Goal: Find specific page/section: Find specific page/section

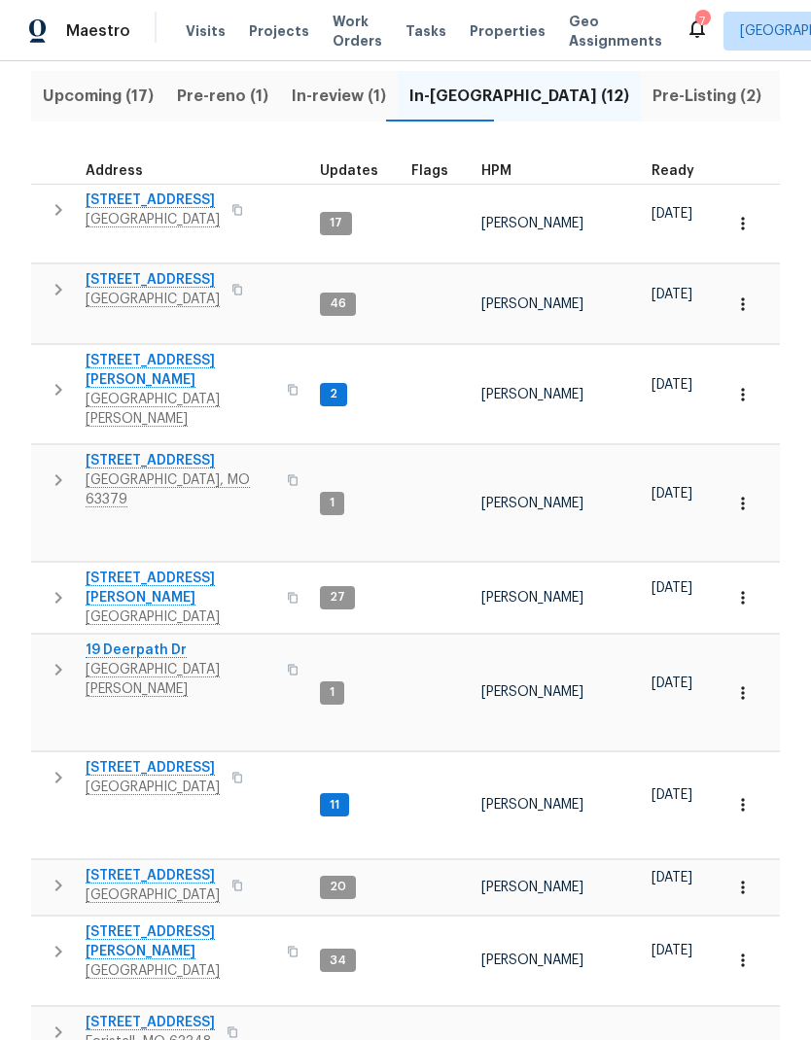
scroll to position [78, 0]
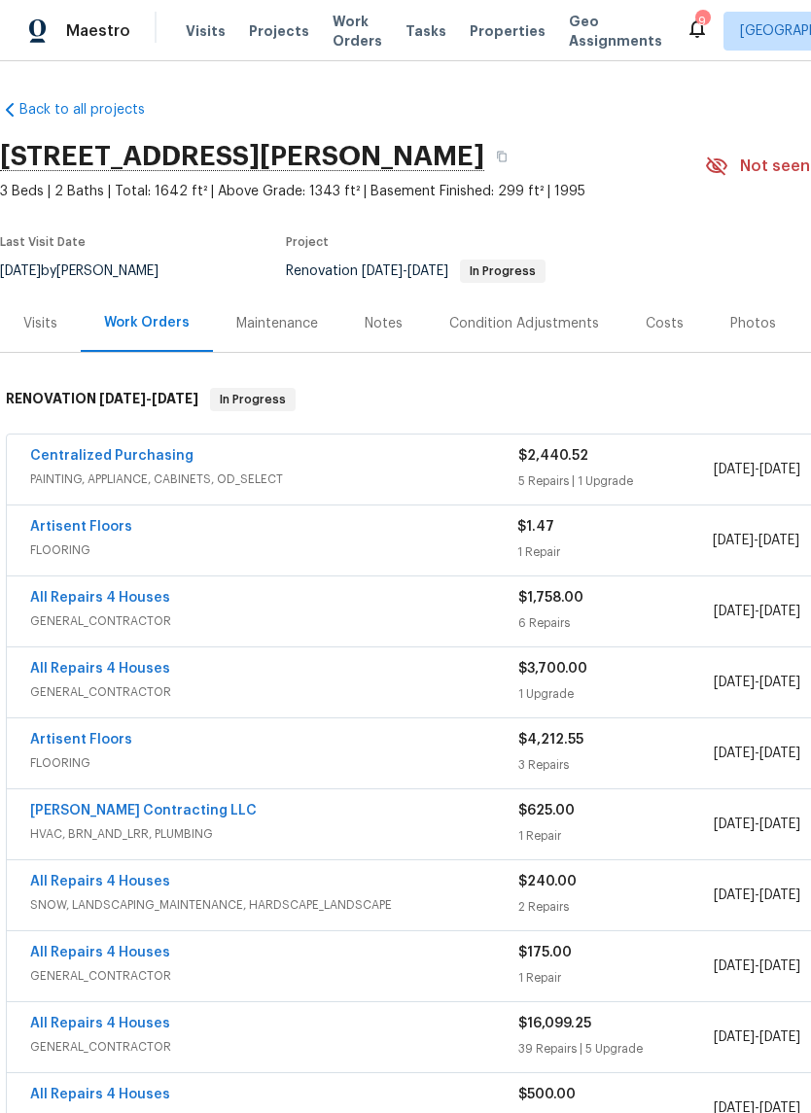
click at [385, 314] on div "Notes" at bounding box center [384, 323] width 38 height 19
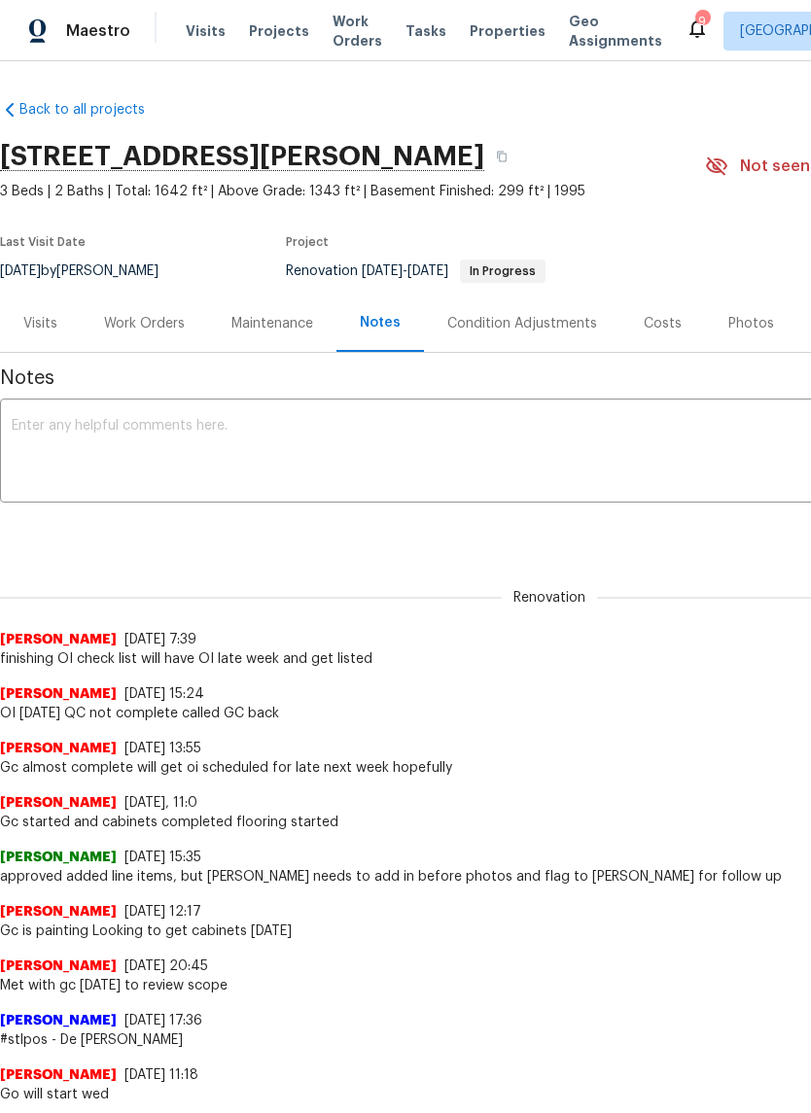
click at [580, 441] on textarea at bounding box center [549, 453] width 1075 height 68
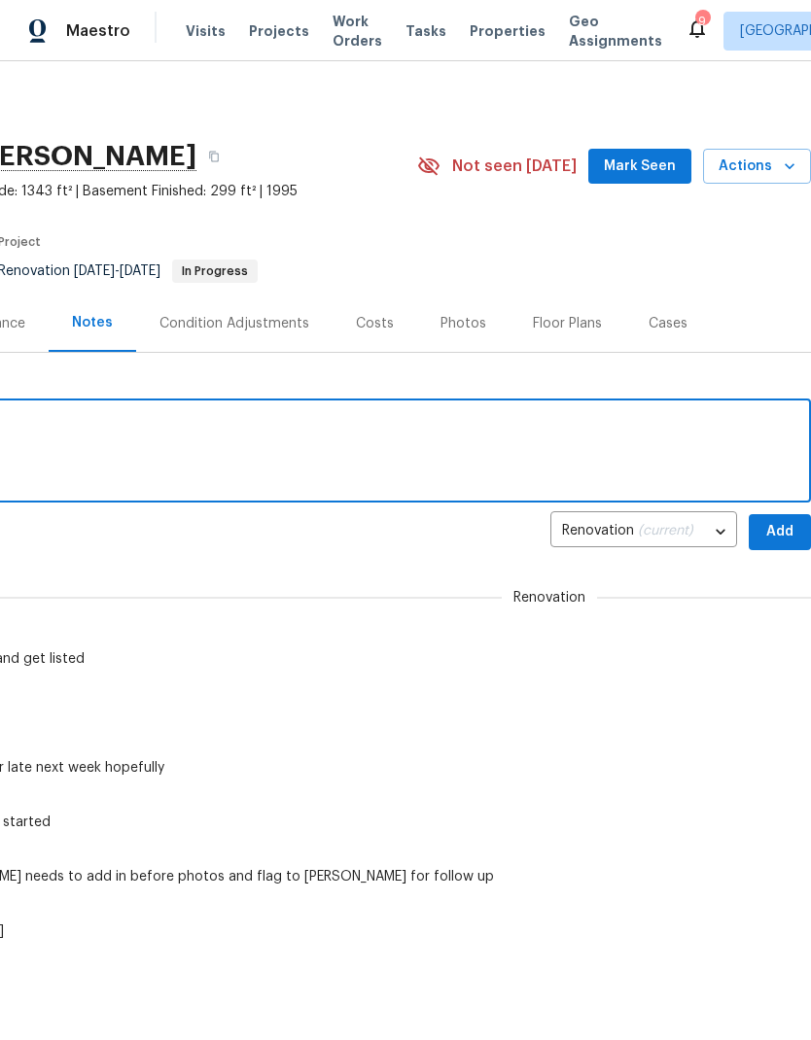
scroll to position [0, 288]
type textarea "Had OI inspection Passed inspection Waiting on carpet in basement bed room Fina…"
click at [777, 532] on span "Add" at bounding box center [779, 532] width 31 height 24
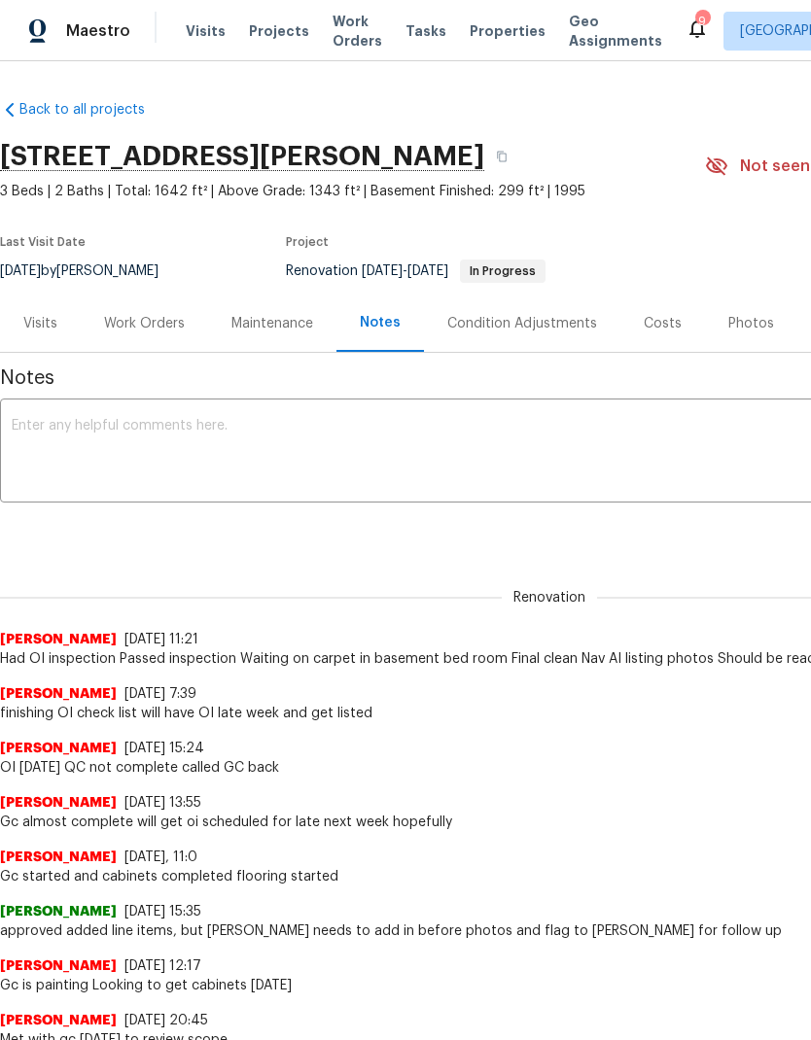
scroll to position [0, 0]
click at [176, 329] on div "Work Orders" at bounding box center [144, 323] width 81 height 19
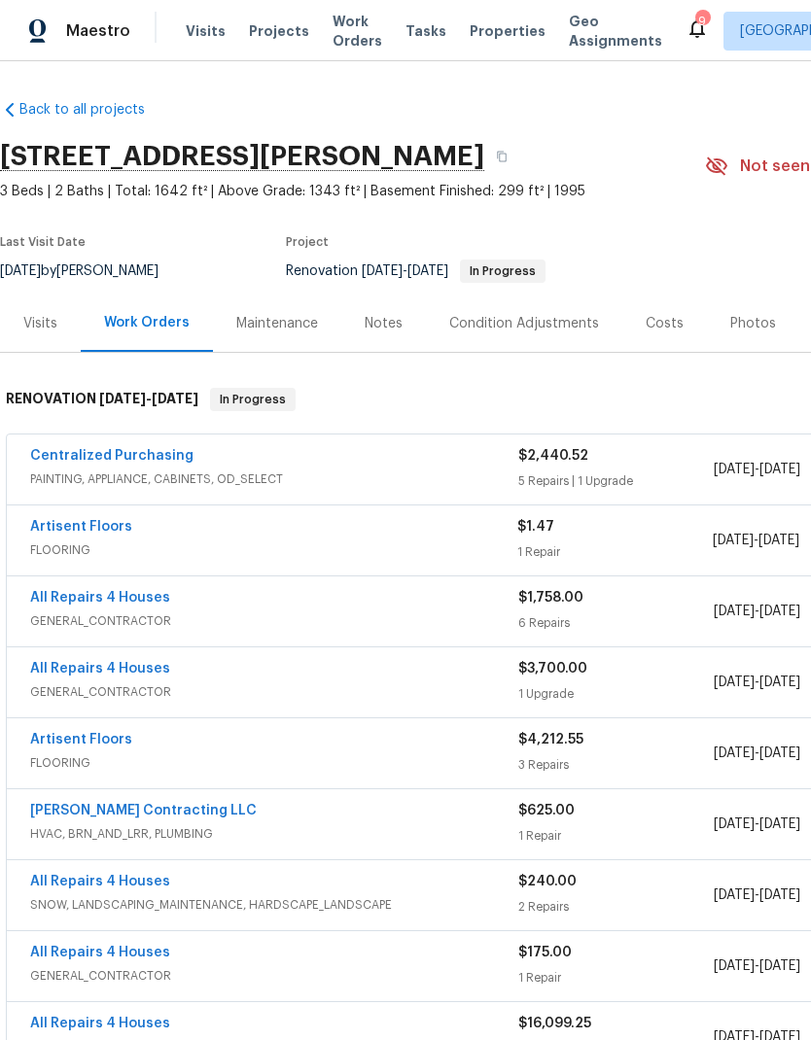
click at [63, 520] on link "Artisent Floors" at bounding box center [81, 527] width 102 height 14
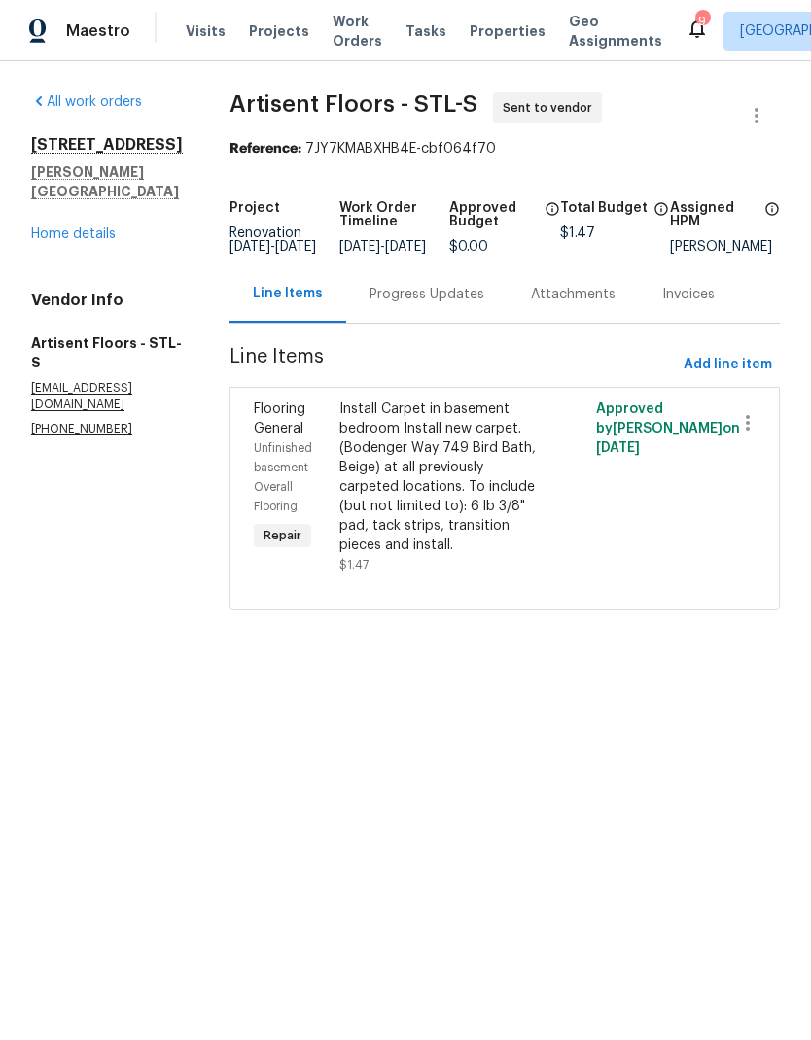
click at [99, 228] on link "Home details" at bounding box center [73, 235] width 85 height 14
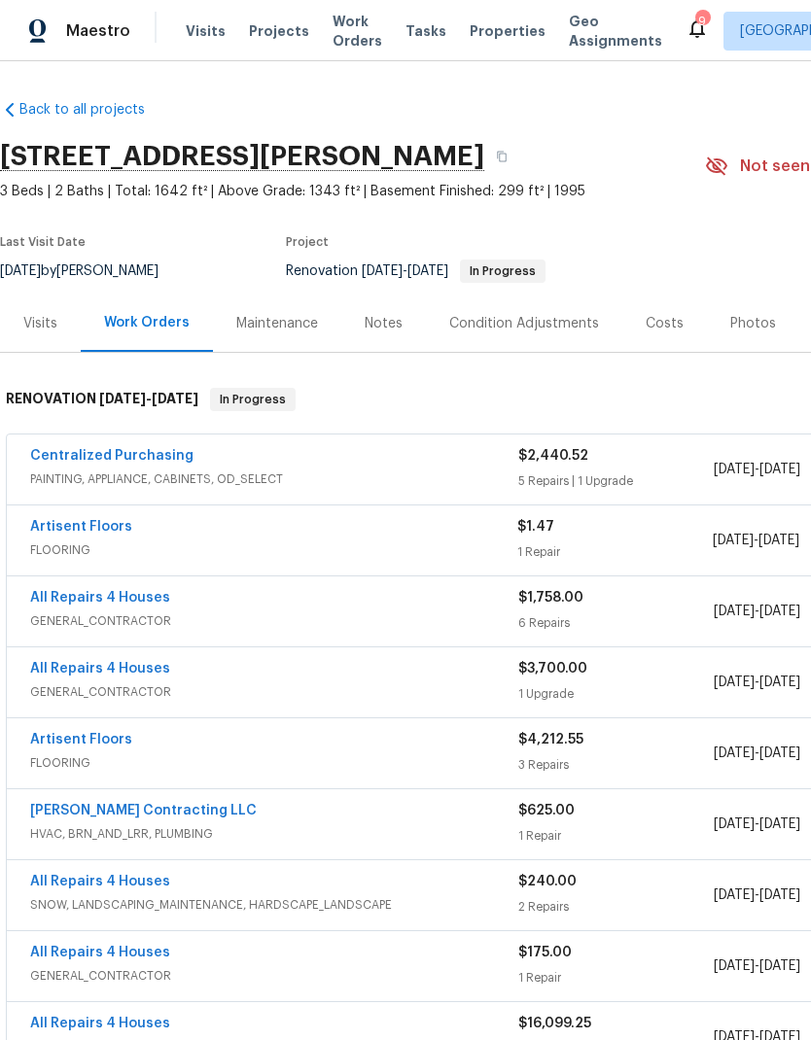
click at [488, 34] on span "Properties" at bounding box center [508, 30] width 76 height 19
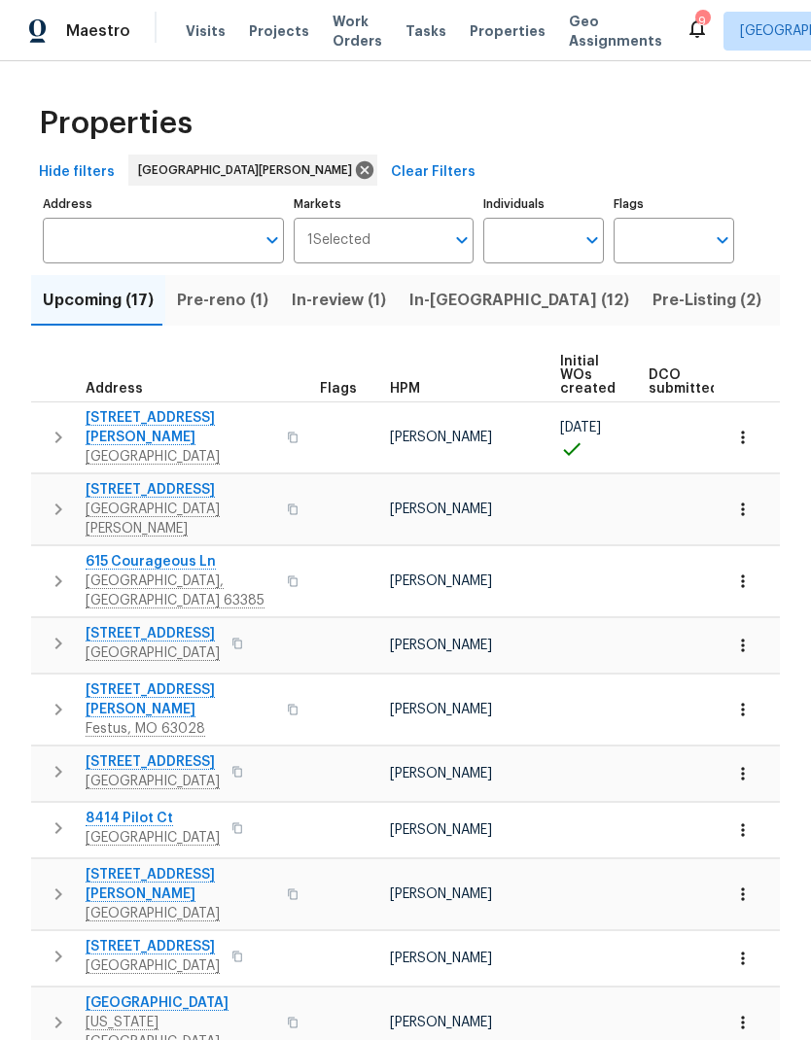
click at [652, 305] on span "Pre-Listing (2)" at bounding box center [706, 300] width 109 height 27
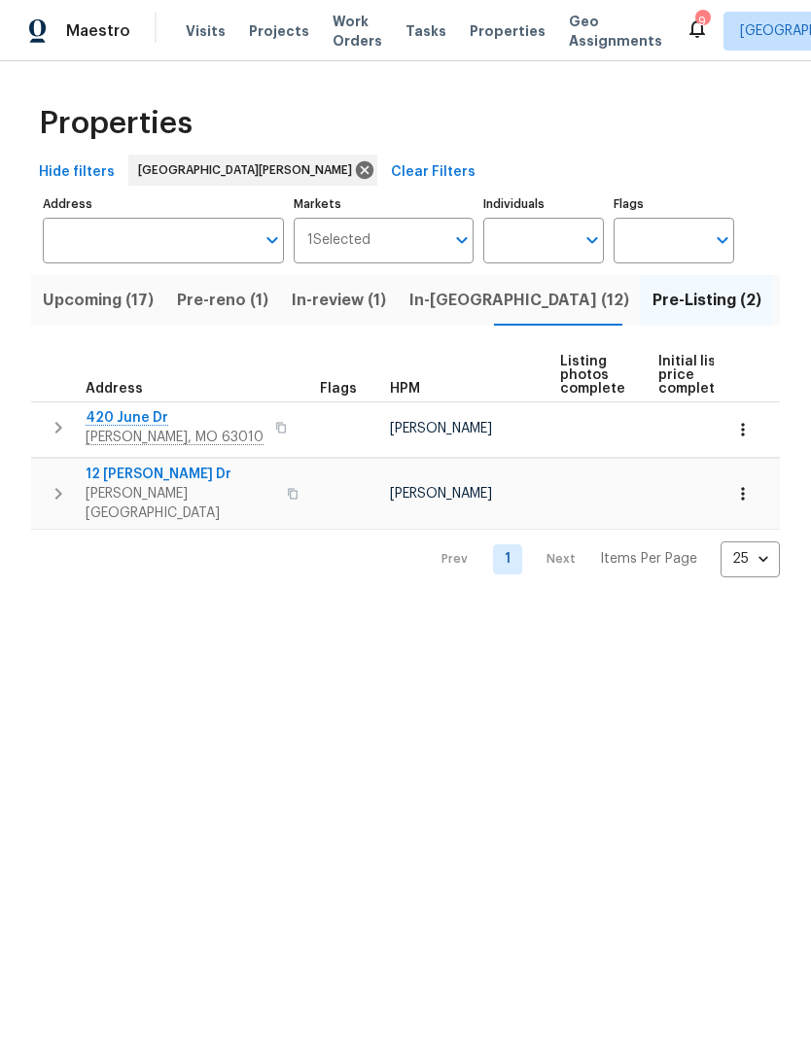
click at [118, 476] on span "12 Wallach Dr" at bounding box center [181, 474] width 190 height 19
click at [489, 32] on span "Properties" at bounding box center [508, 30] width 76 height 19
click at [94, 300] on span "Upcoming (17)" at bounding box center [98, 300] width 111 height 27
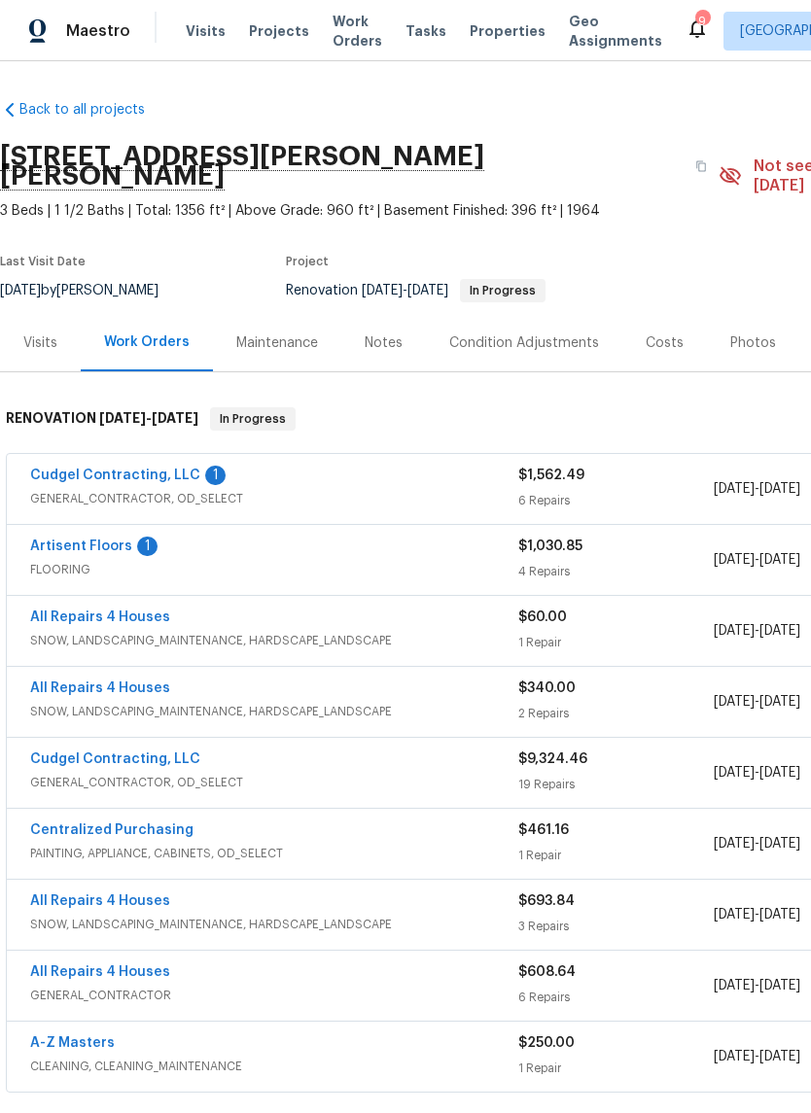
click at [730, 333] on div "Photos" at bounding box center [753, 342] width 46 height 19
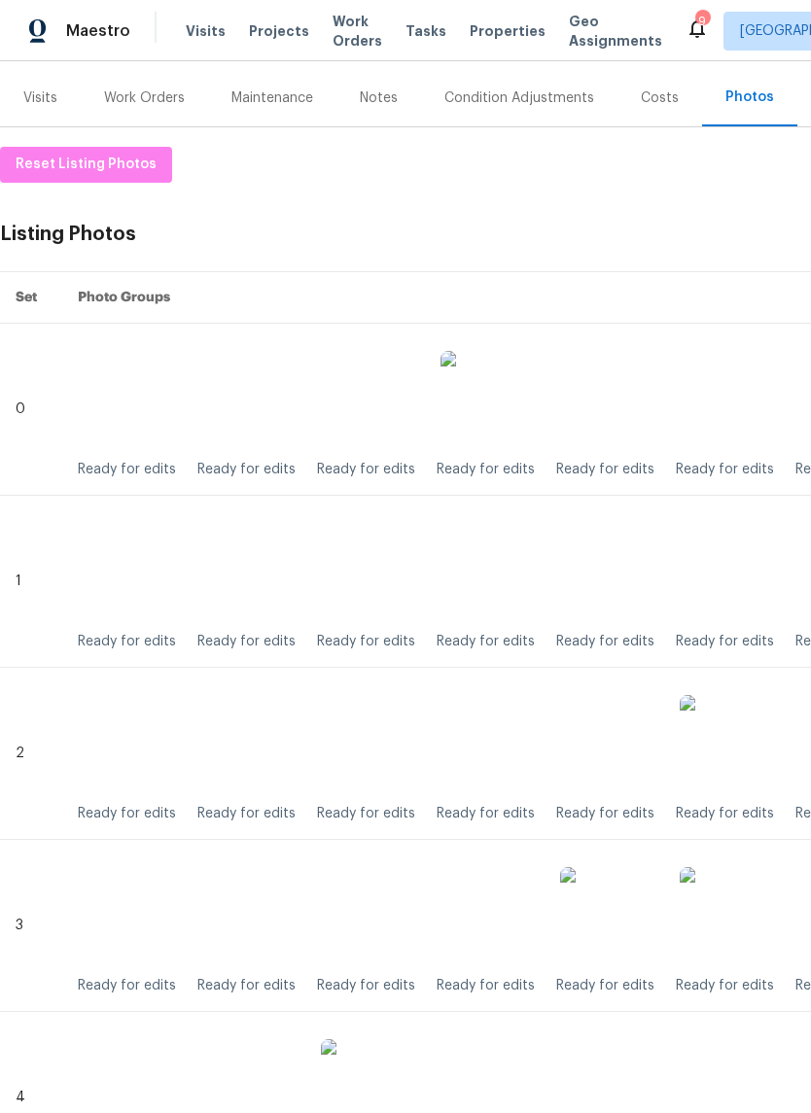
scroll to position [244, 0]
